Goal: Find specific page/section

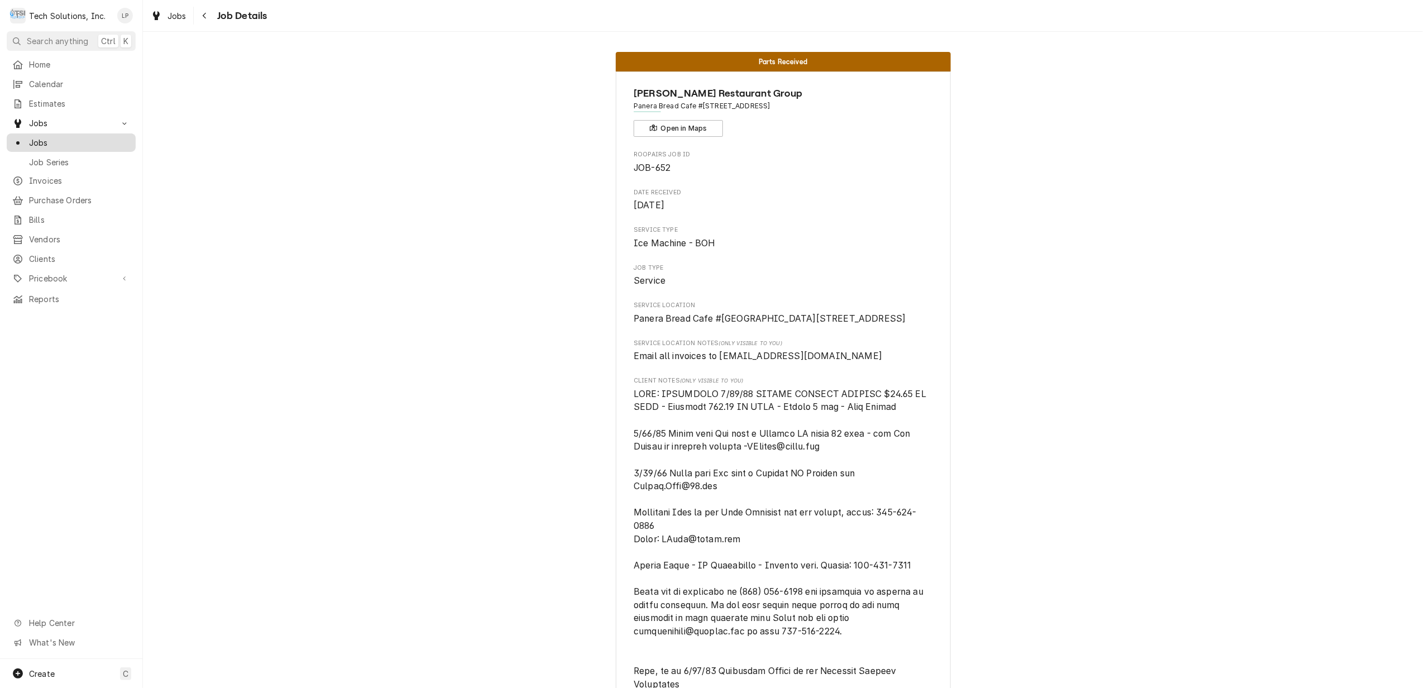
click at [34, 138] on span "Jobs" at bounding box center [79, 143] width 101 height 12
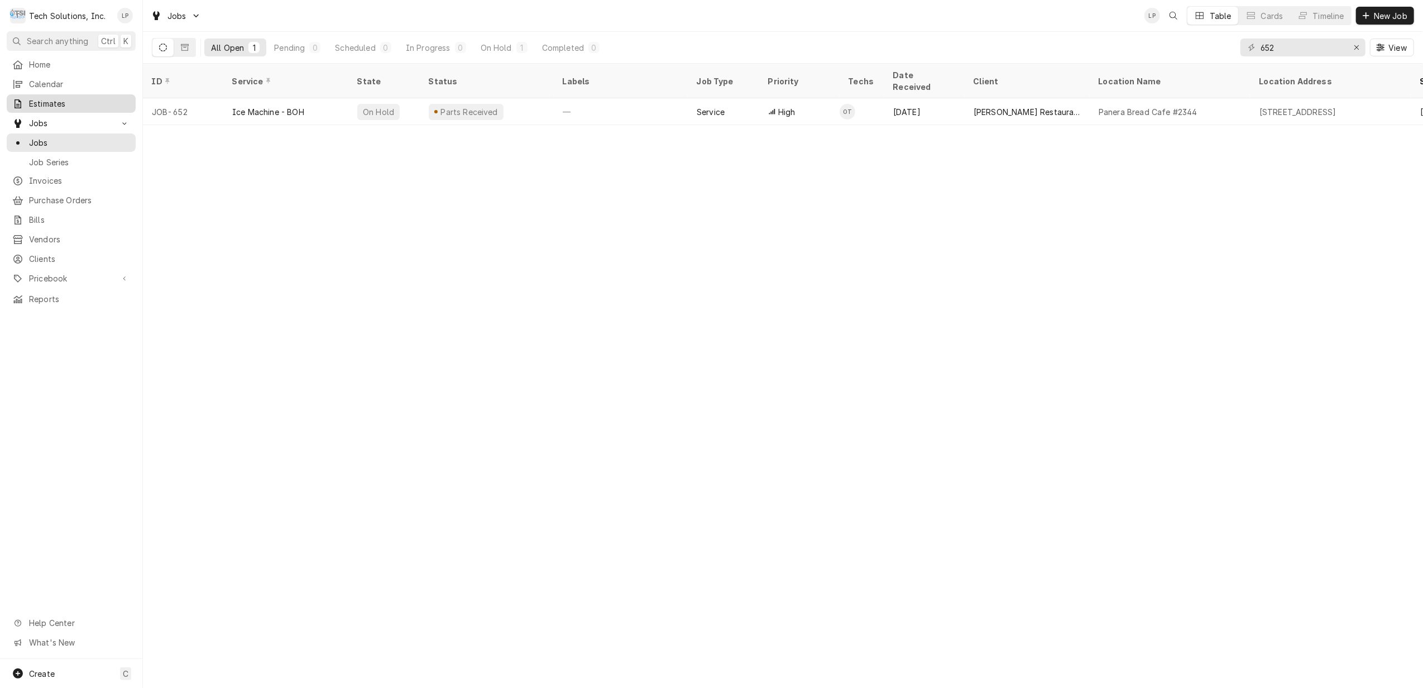
click at [44, 101] on span "Estimates" at bounding box center [79, 104] width 101 height 12
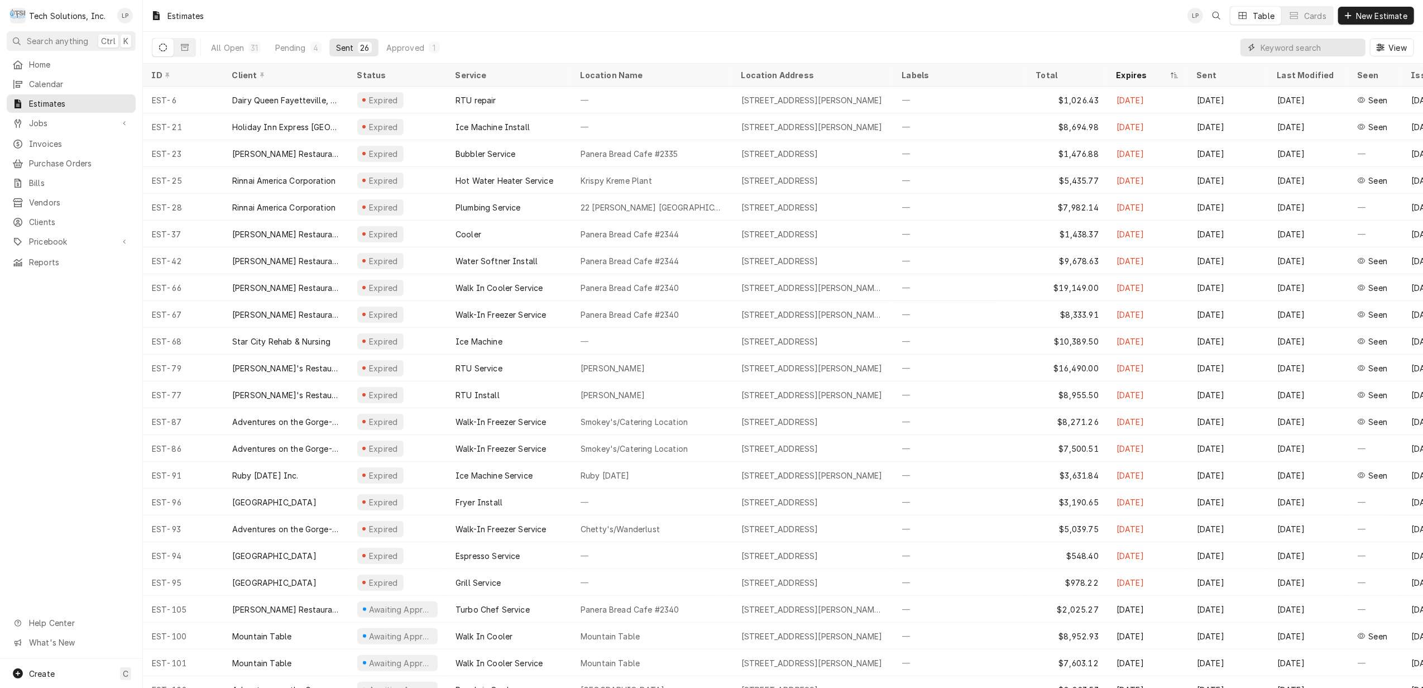
click at [1296, 39] on input "Dynamic Content Wrapper" at bounding box center [1310, 48] width 99 height 18
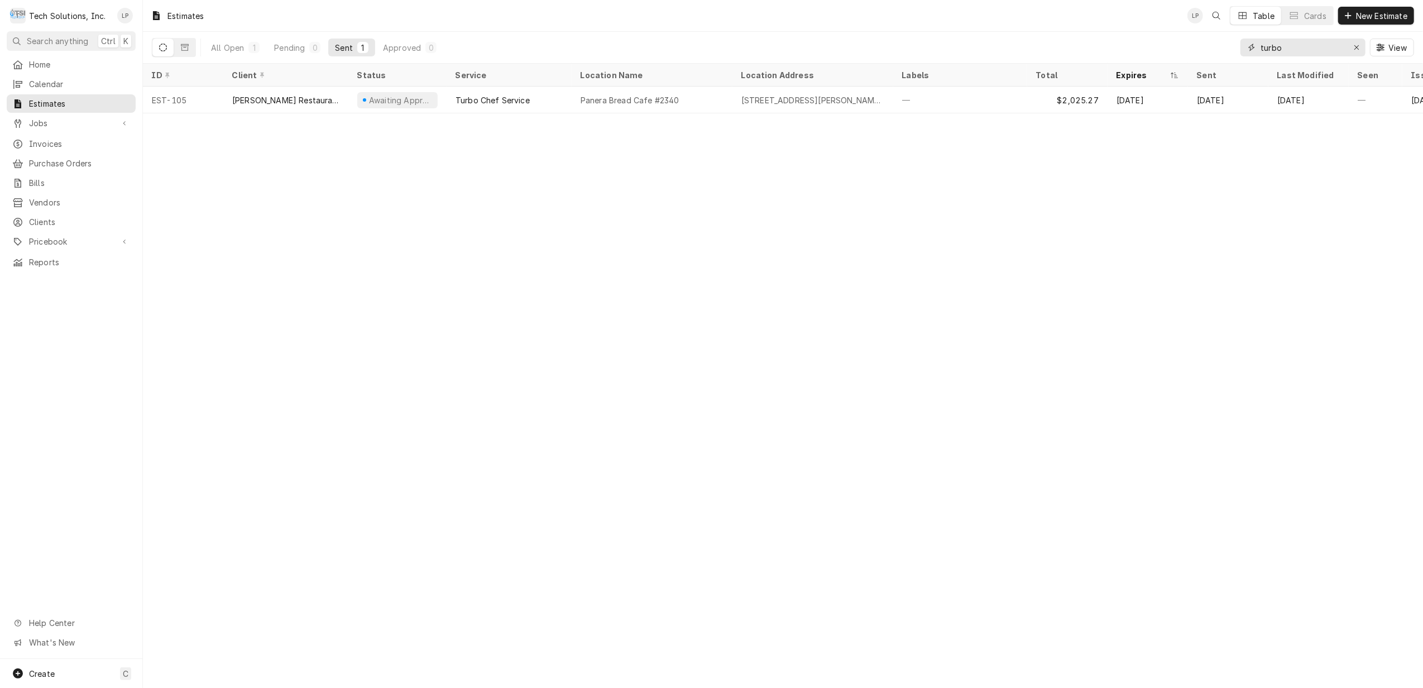
type input "turbo"
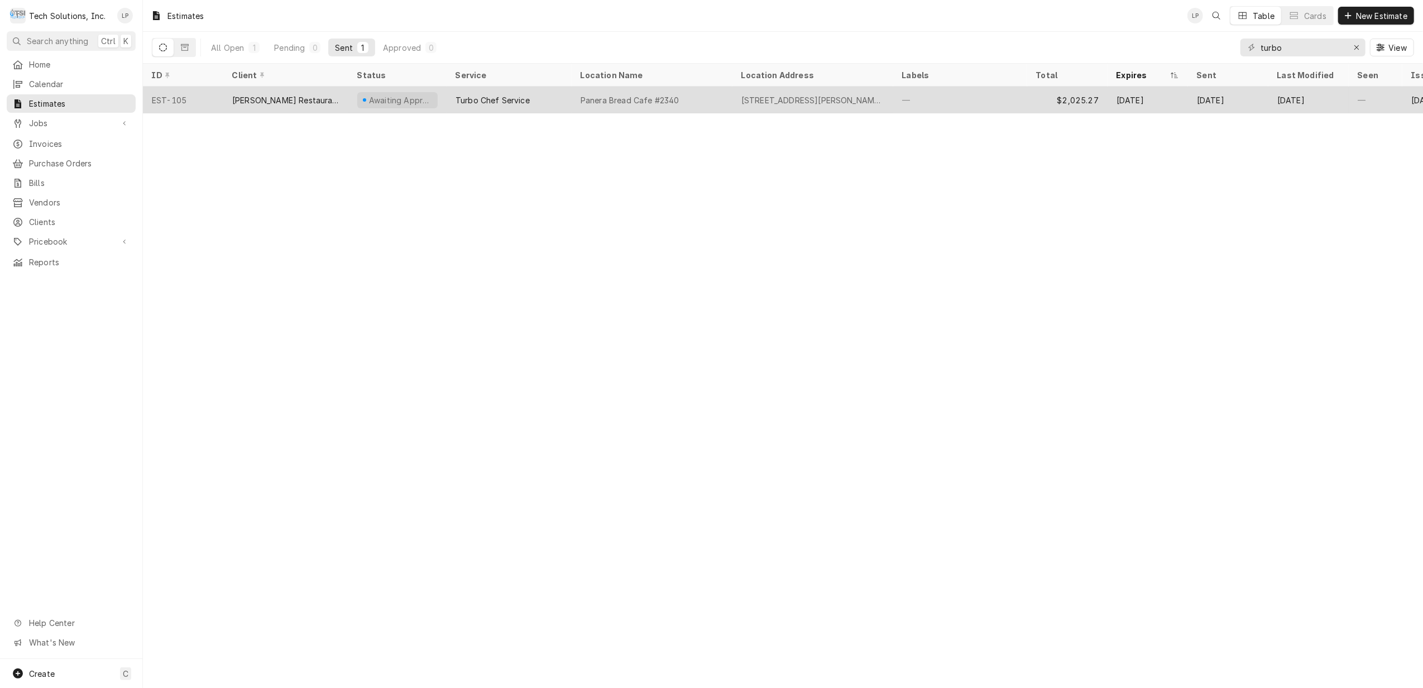
click at [586, 98] on div "Panera Bread Cafe #2340" at bounding box center [630, 100] width 99 height 12
